Goal: Information Seeking & Learning: Learn about a topic

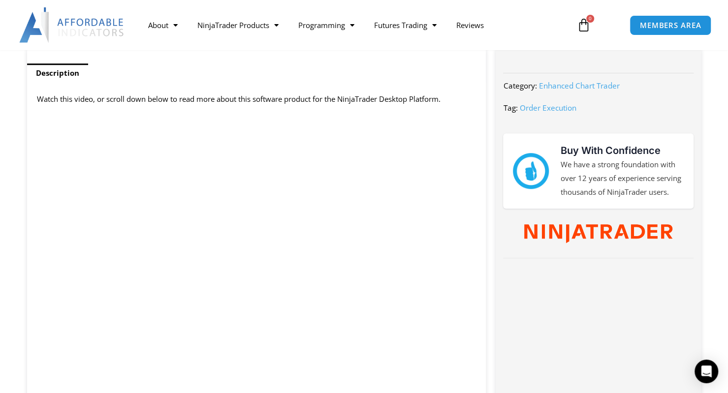
scroll to position [395, 0]
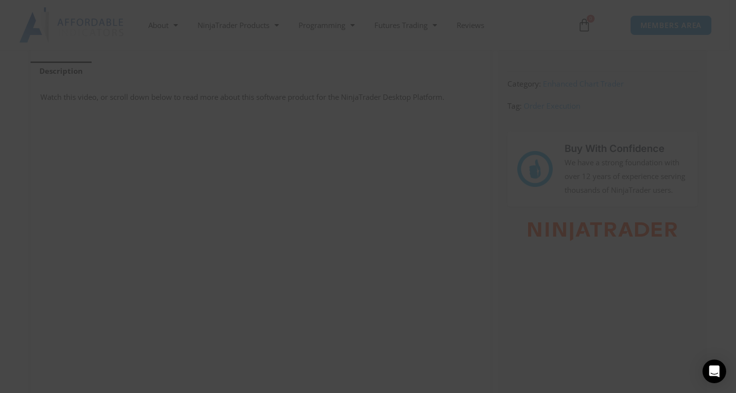
click at [556, 10] on span "SAVE 20% NOW popup" at bounding box center [557, 8] width 16 height 6
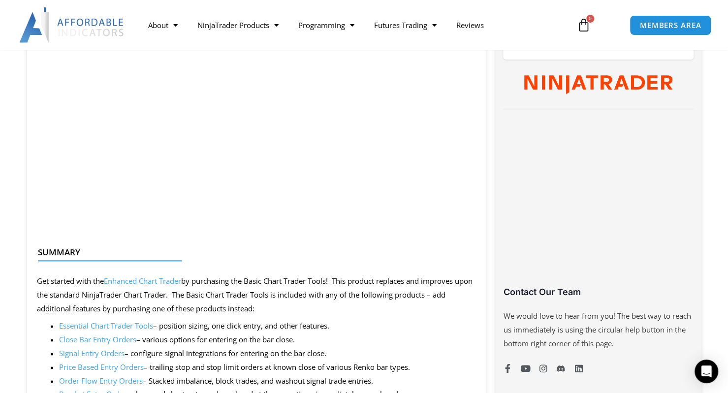
scroll to position [545, 0]
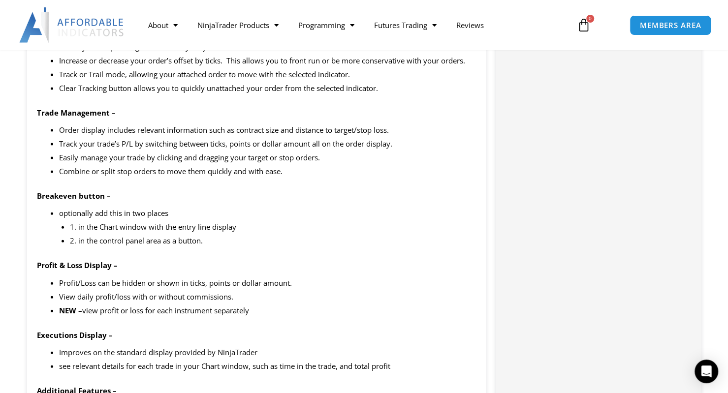
scroll to position [1166, 0]
